Goal: Communication & Community: Answer question/provide support

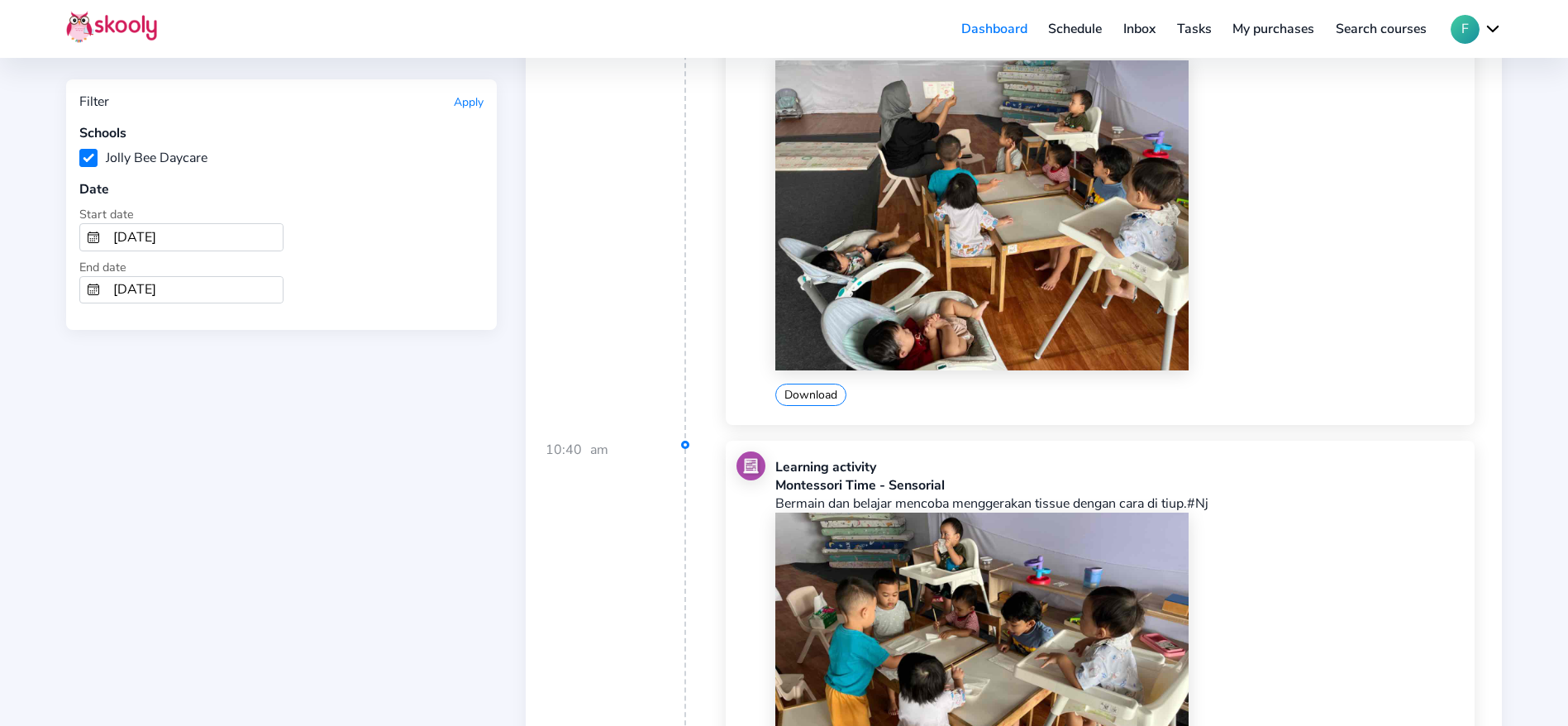
scroll to position [11987, 0]
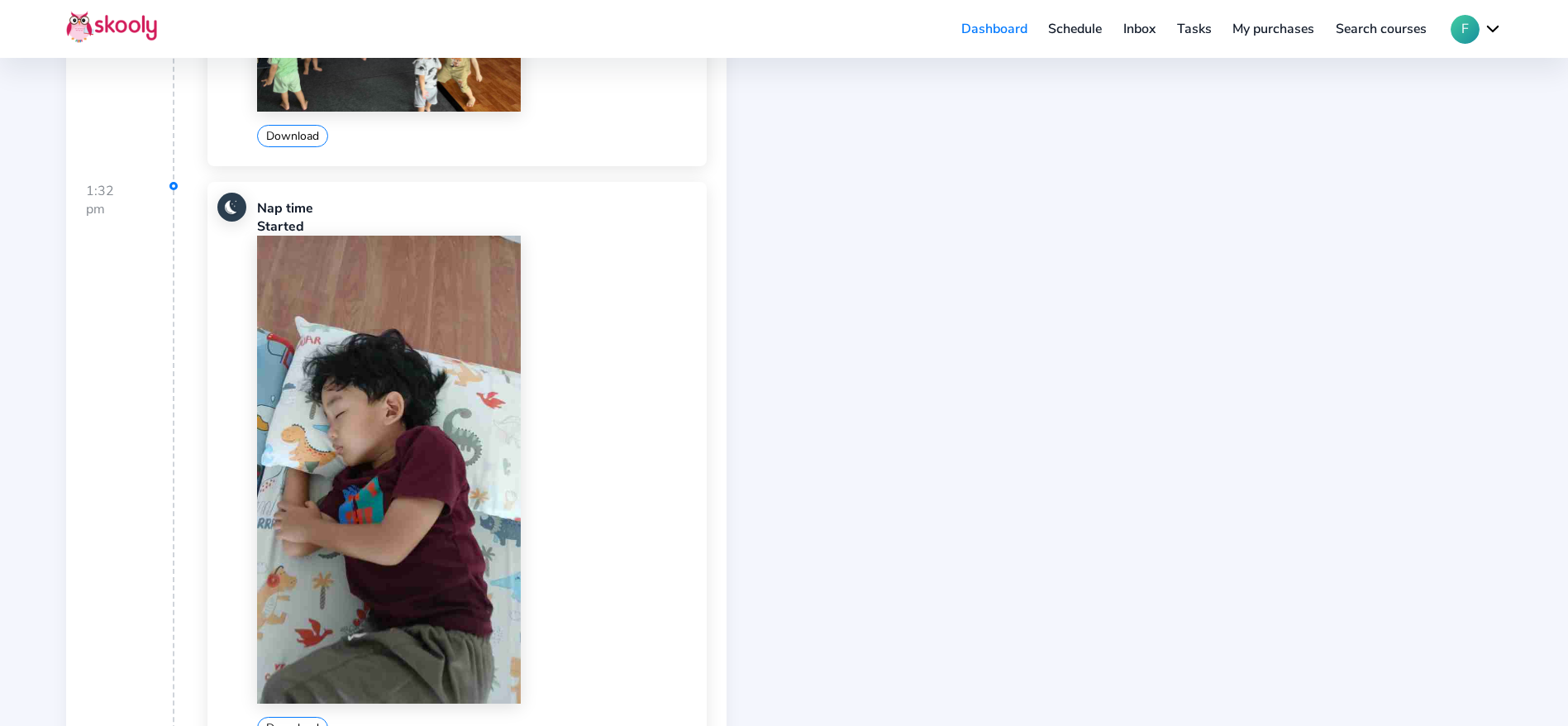
scroll to position [1286, 0]
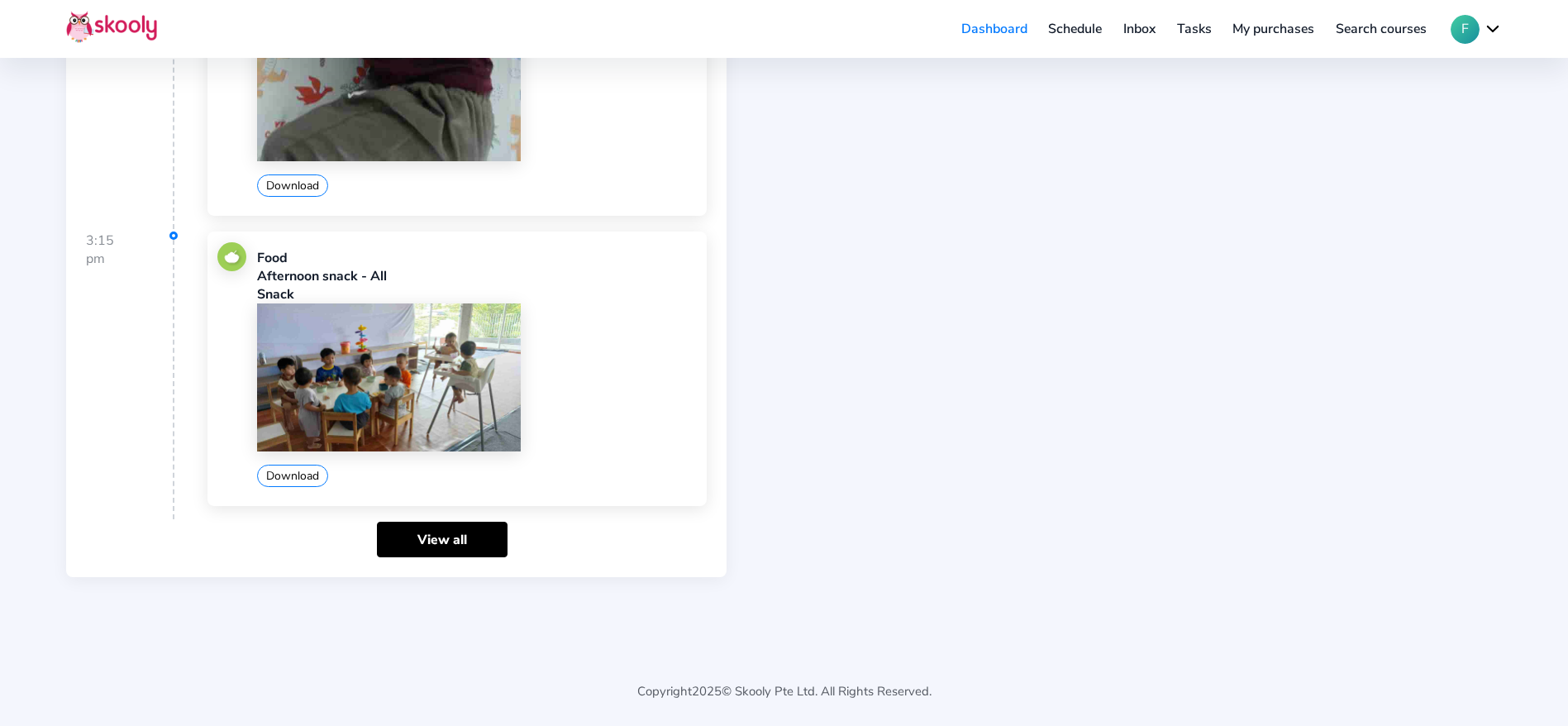
click at [361, 401] on img at bounding box center [388, 377] width 264 height 148
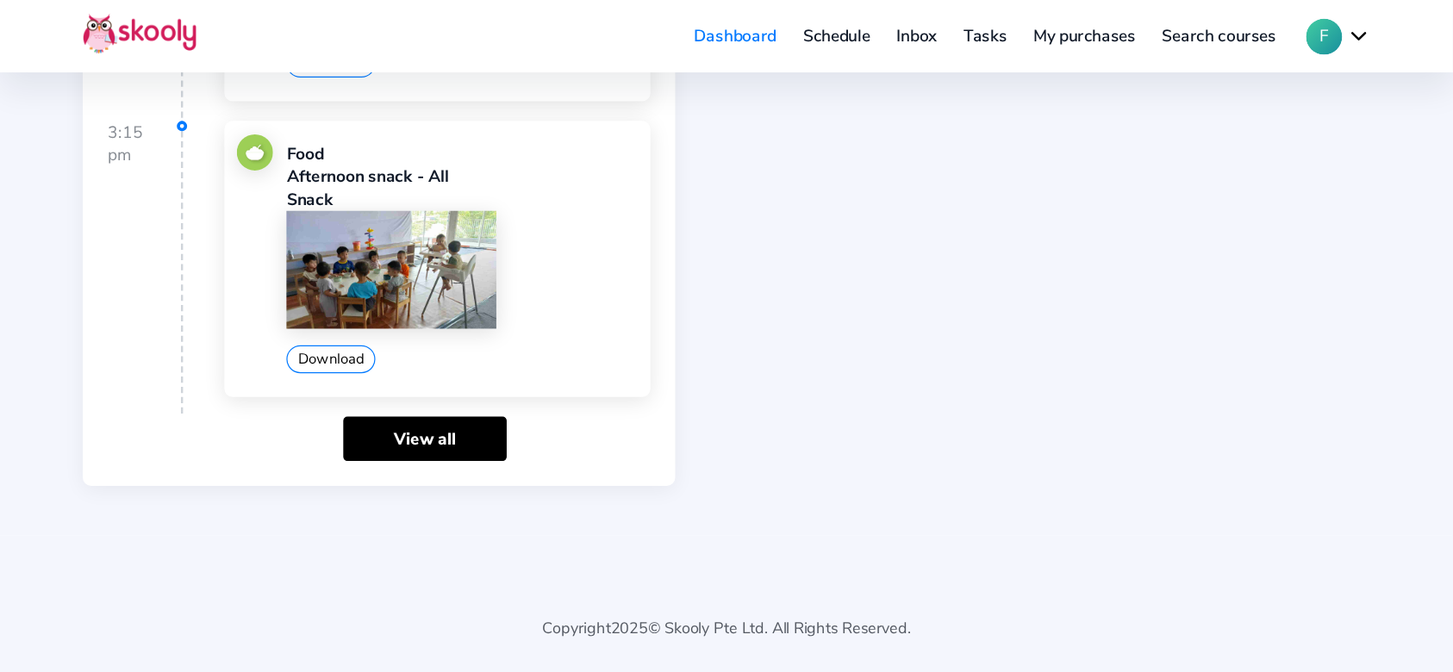
scroll to position [1157, 0]
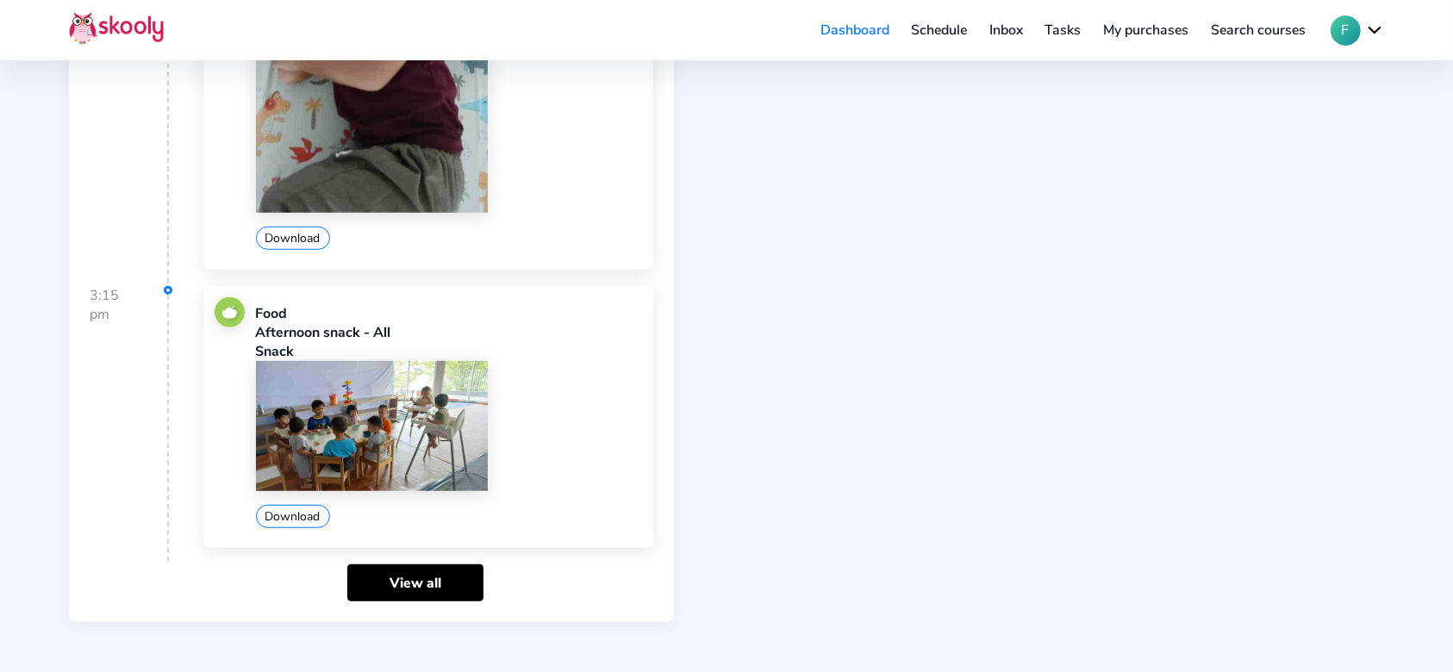
click at [402, 427] on img at bounding box center [372, 426] width 232 height 130
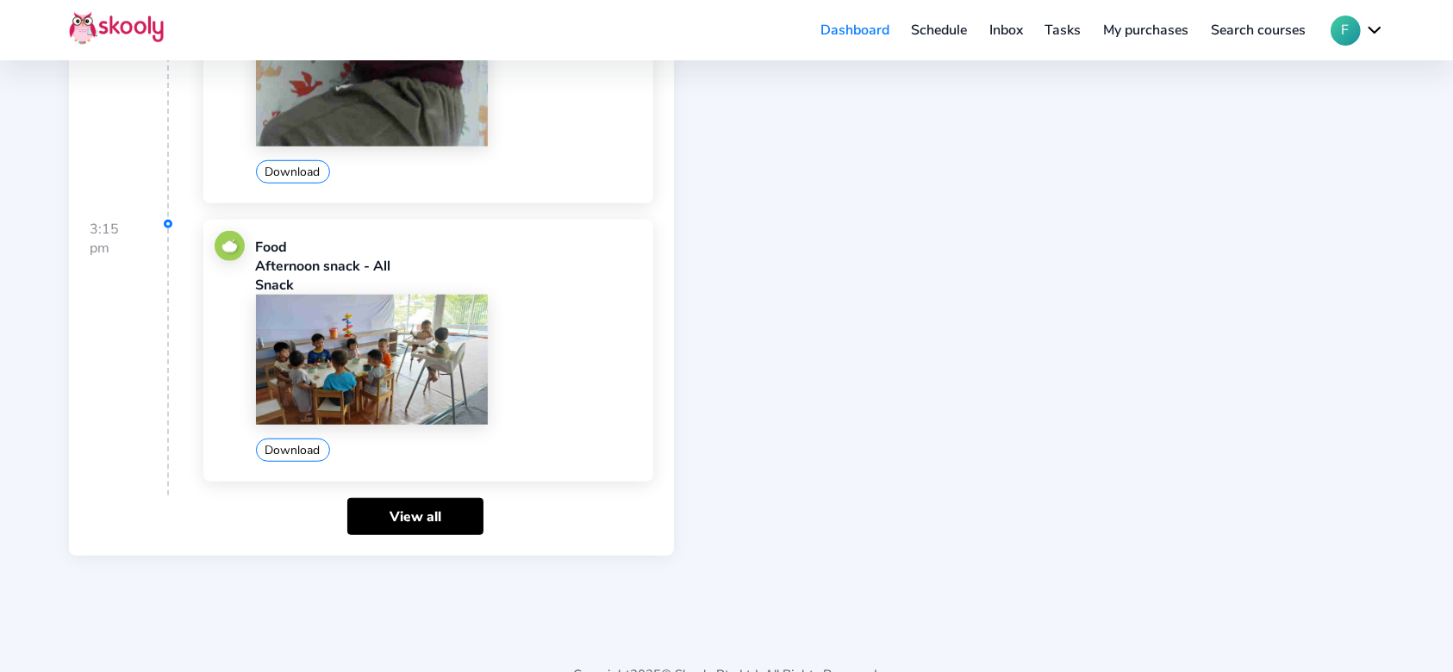
scroll to position [1255, 0]
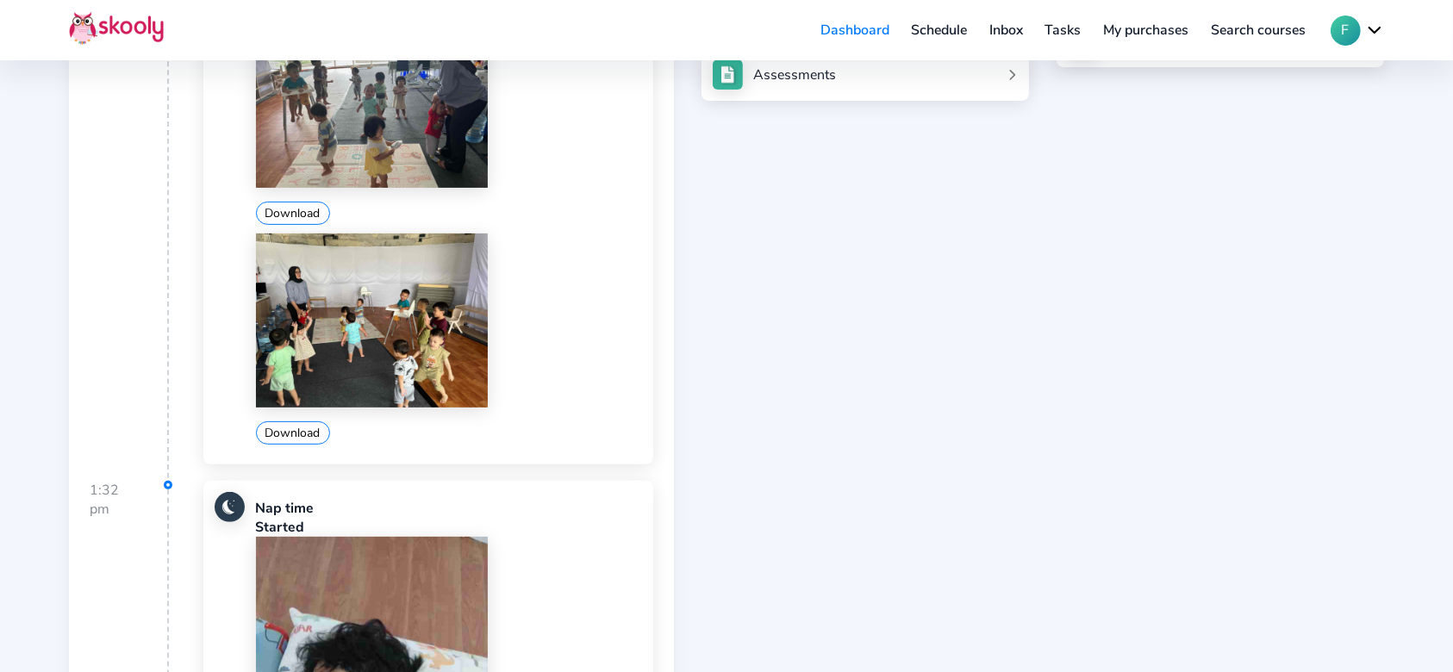
scroll to position [0, 0]
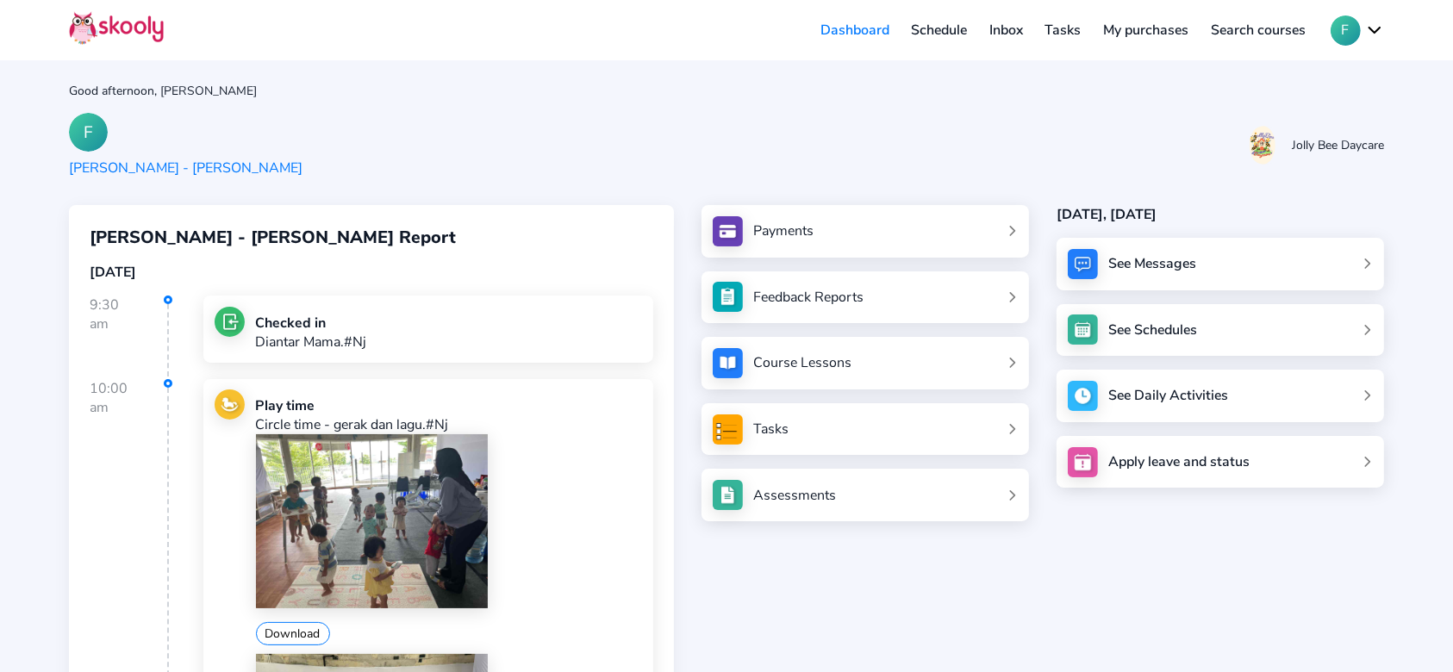
click at [1147, 256] on div "See Messages" at bounding box center [1153, 263] width 88 height 19
click at [1146, 264] on div "See Messages" at bounding box center [1153, 263] width 88 height 19
click at [989, 21] on link "Inbox" at bounding box center [1006, 30] width 56 height 28
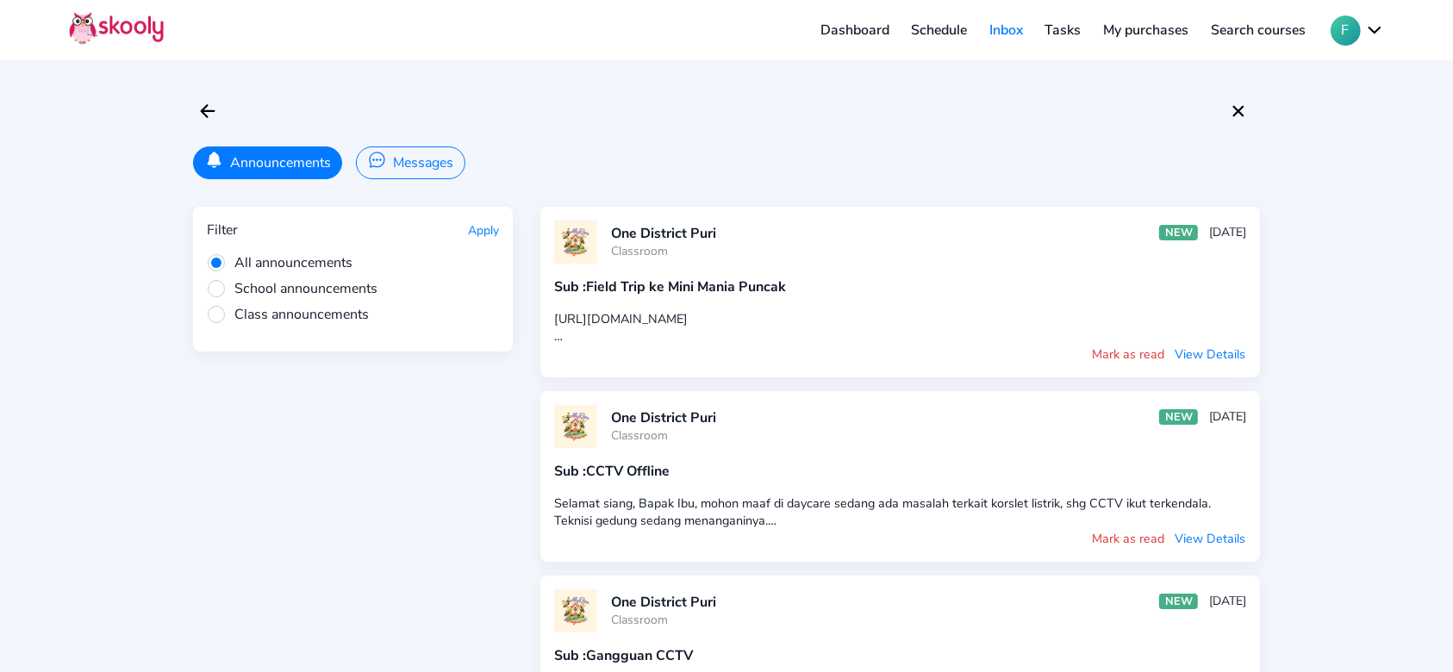
click at [396, 169] on button "Messages" at bounding box center [410, 163] width 109 height 33
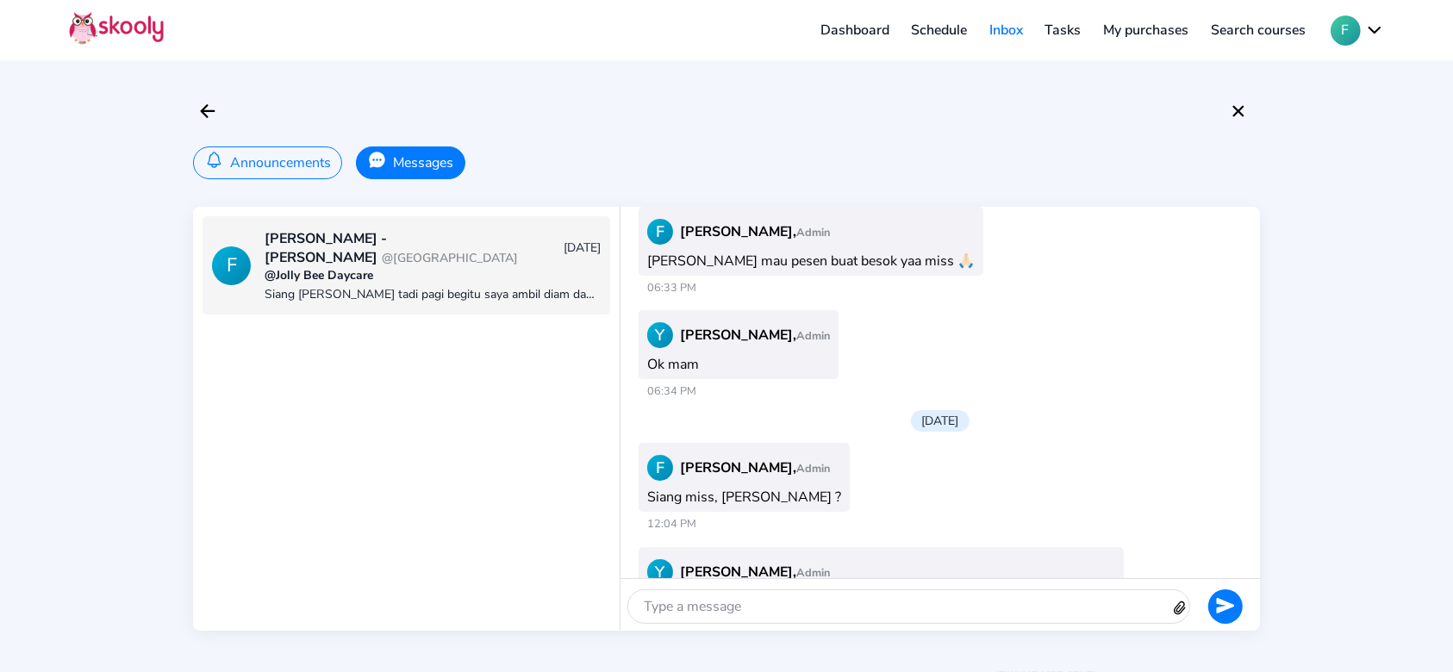
click at [466, 282] on div "[PERSON_NAME] - [PERSON_NAME] @One District Puri [DATE] @Jolly Bee Daycare Sian…" at bounding box center [432, 265] width 335 height 98
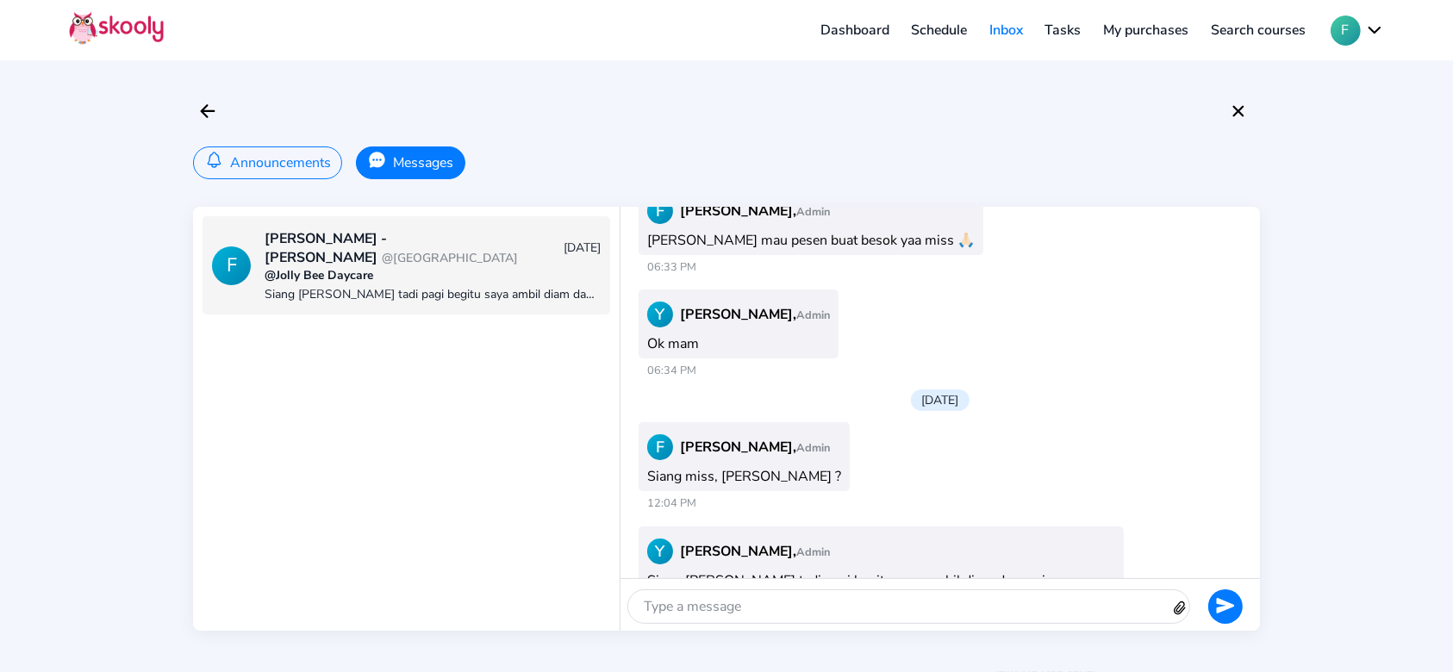
scroll to position [1061, 0]
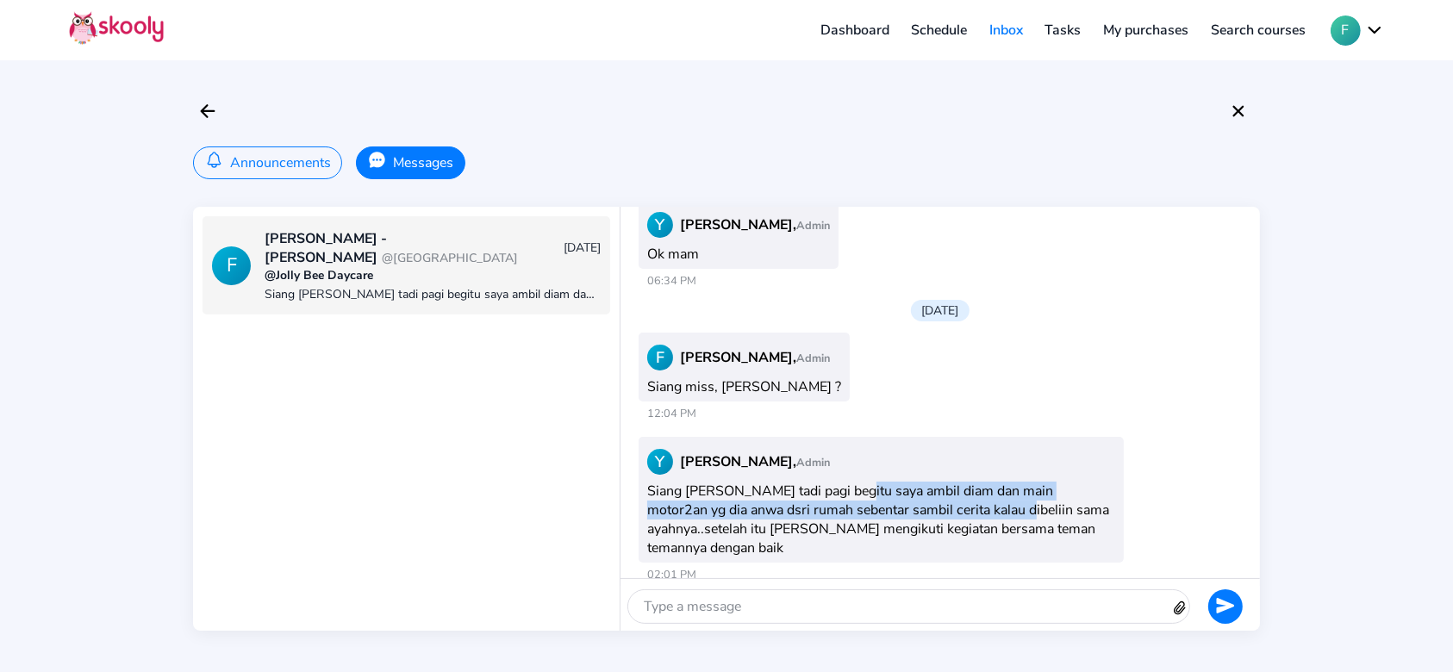
drag, startPoint x: 850, startPoint y: 477, endPoint x: 972, endPoint y: 499, distance: 124.4
click at [972, 499] on div "Y [PERSON_NAME], [PERSON_NAME] [PERSON_NAME] tadi pagi begitu saya ambil diam d…" at bounding box center [881, 500] width 485 height 126
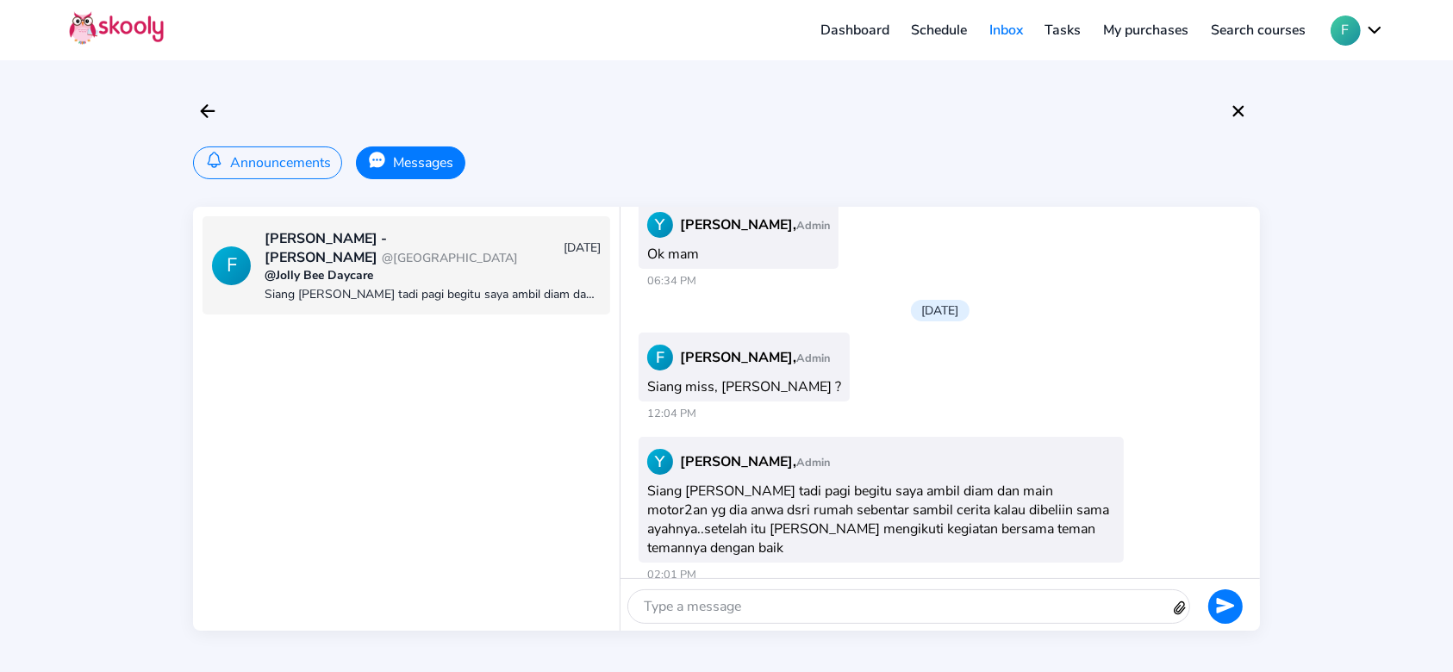
click at [969, 531] on div "Y [PERSON_NAME], [PERSON_NAME] [PERSON_NAME] tadi pagi begitu saya ambil diam d…" at bounding box center [881, 500] width 485 height 126
click at [953, 603] on div at bounding box center [899, 606] width 542 height 33
click at [1232, 602] on icon "Send" at bounding box center [1225, 605] width 19 height 19
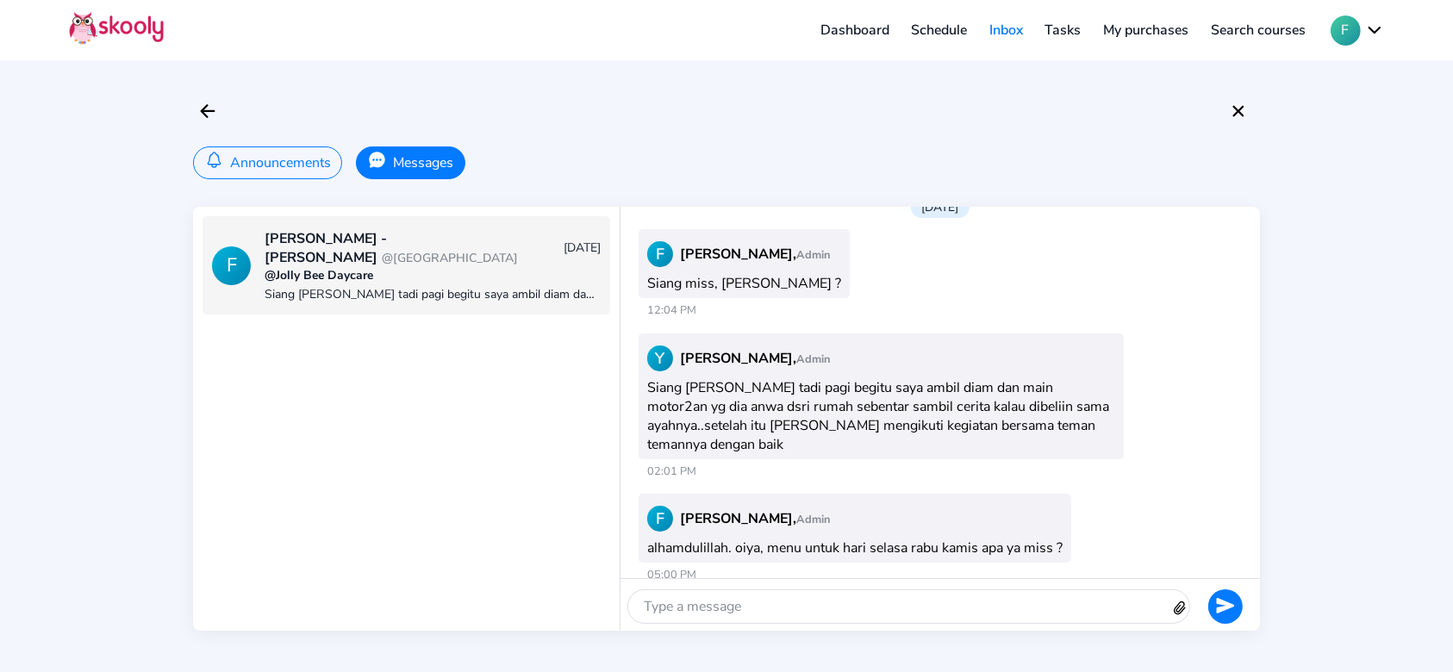
click at [1198, 490] on div "F [PERSON_NAME], Admin alhamdulillah. oiya, menu untuk hari selasa rabu kamis a…" at bounding box center [940, 542] width 612 height 104
click at [445, 411] on div "F [PERSON_NAME] - [PERSON_NAME] @One District Puri [DATE] @Jolly Bee Daycare Si…" at bounding box center [406, 419] width 427 height 424
click at [434, 272] on div "@Jolly Bee Daycare" at bounding box center [432, 275] width 335 height 16
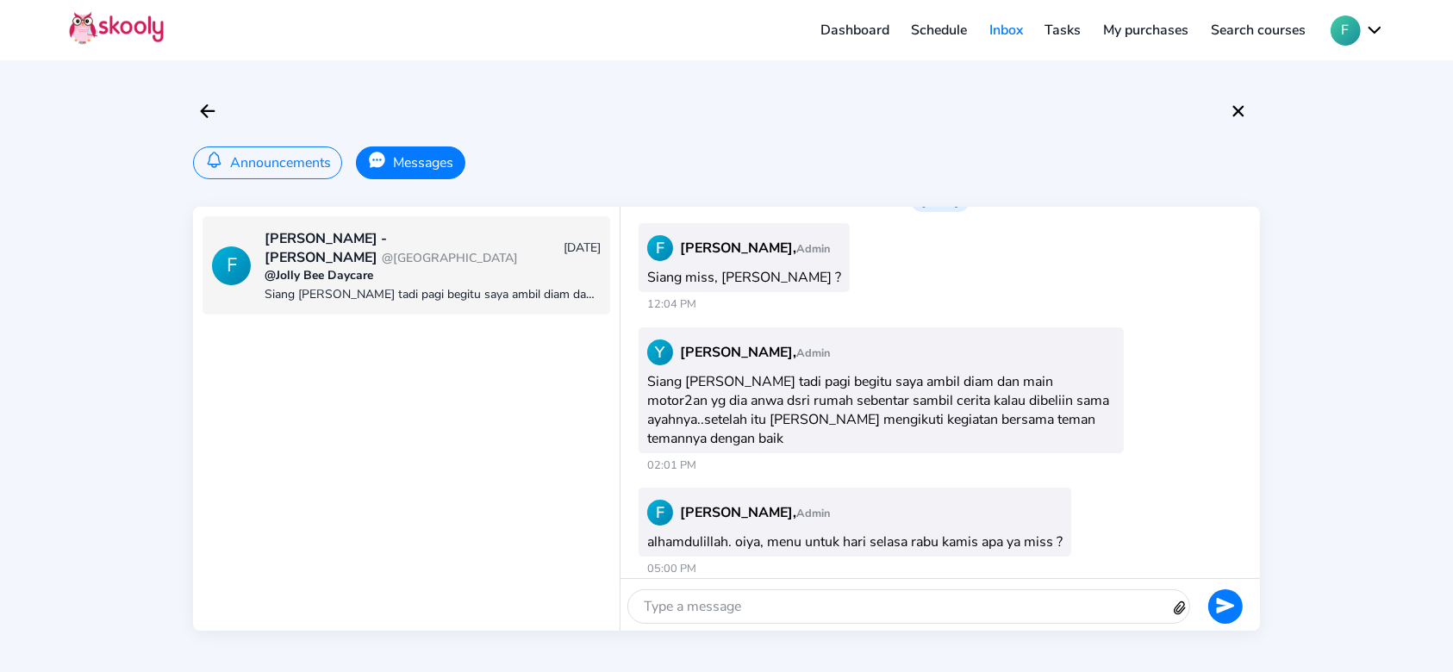
click at [320, 321] on div "F [PERSON_NAME] - [PERSON_NAME] @One District Puri [DATE] @Jolly Bee Daycare Si…" at bounding box center [406, 419] width 427 height 424
click at [288, 183] on div "Announcements Messages F [PERSON_NAME] - [PERSON_NAME] @One District Puri [DATE…" at bounding box center [726, 336] width 1453 height 672
click at [274, 165] on button "Announcements" at bounding box center [267, 163] width 149 height 33
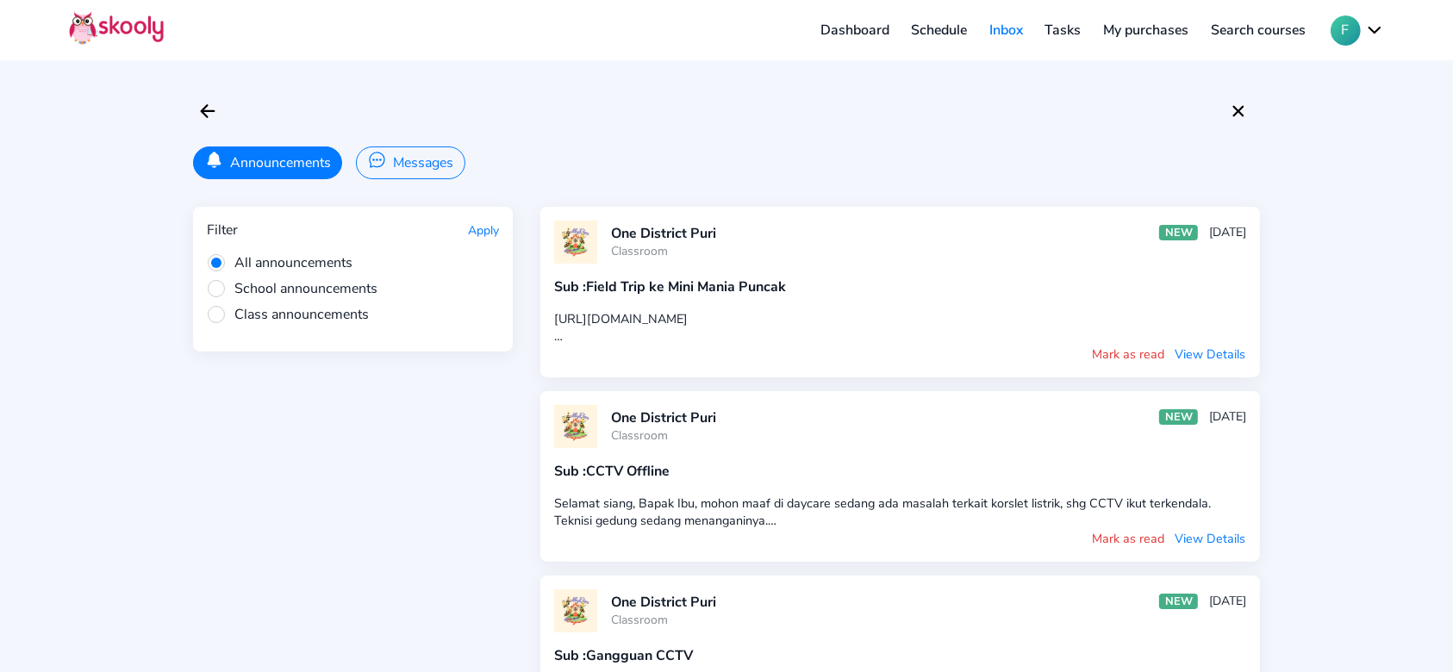
click at [427, 169] on button "Messages" at bounding box center [410, 163] width 109 height 33
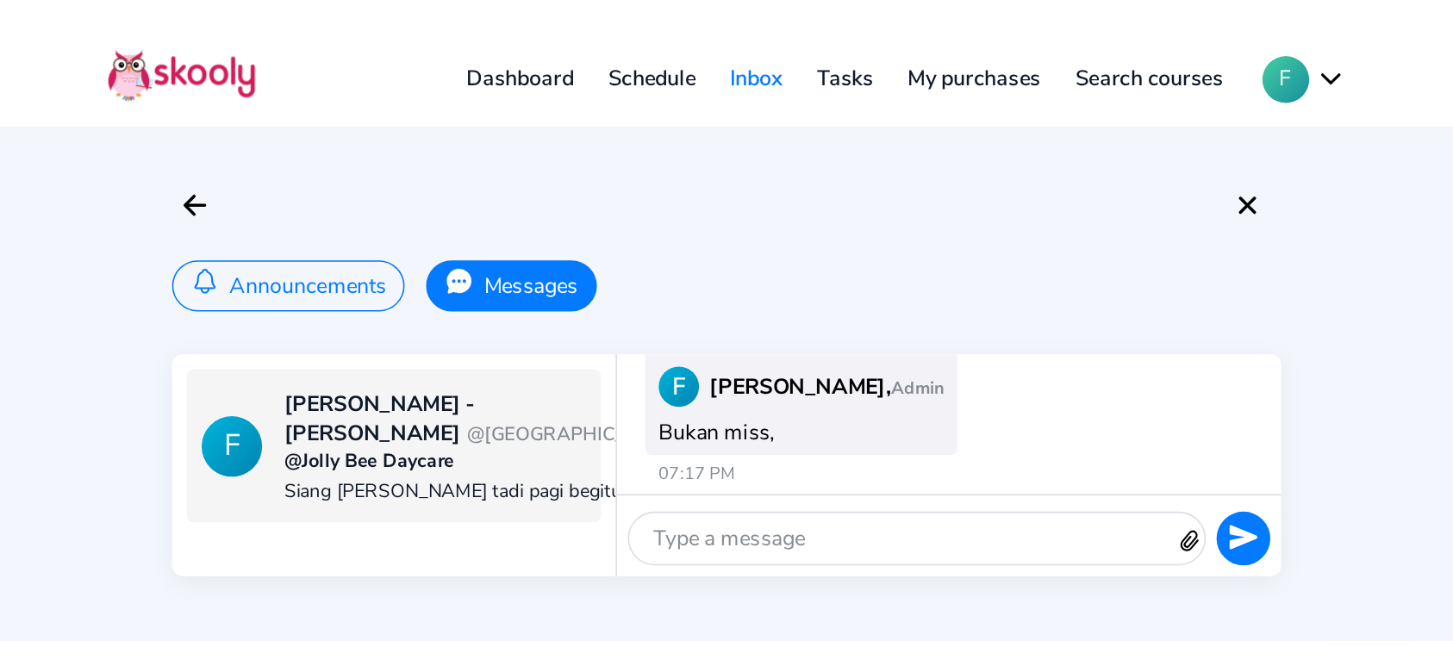
scroll to position [1411, 0]
